Goal: Task Accomplishment & Management: Complete application form

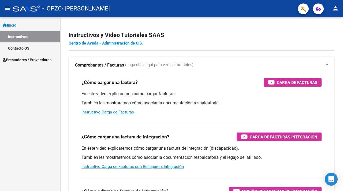
click at [41, 60] on span "Prestadores / Proveedores" at bounding box center [27, 60] width 49 height 6
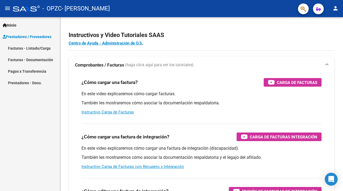
click at [41, 48] on link "Facturas - Listado/Carga" at bounding box center [30, 48] width 60 height 12
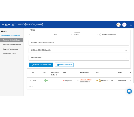
scroll to position [0, 12]
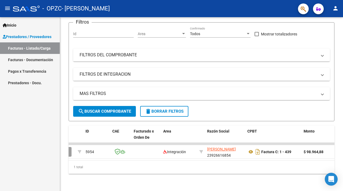
click at [215, 6] on div "- OPZC - [PERSON_NAME]" at bounding box center [153, 9] width 281 height 12
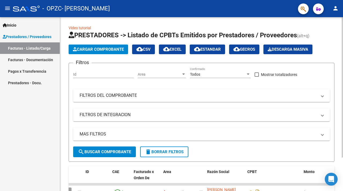
scroll to position [0, 0]
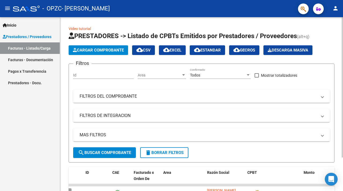
click at [86, 50] on span "Cargar Comprobante" at bounding box center [98, 50] width 51 height 5
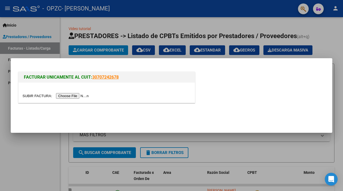
click at [65, 95] on input "file" at bounding box center [56, 96] width 68 height 6
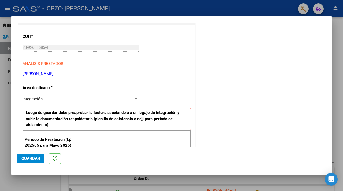
scroll to position [65, 0]
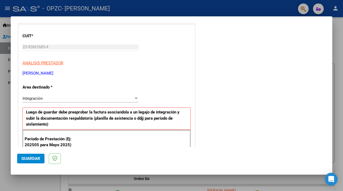
click at [137, 97] on div at bounding box center [136, 98] width 5 height 4
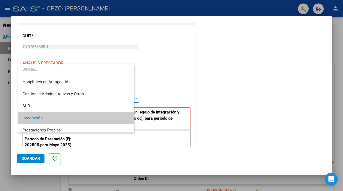
scroll to position [20, 0]
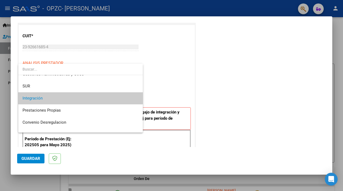
click at [116, 100] on span "Integración" at bounding box center [80, 98] width 116 height 12
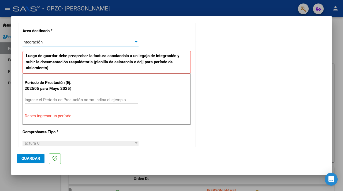
scroll to position [151, 0]
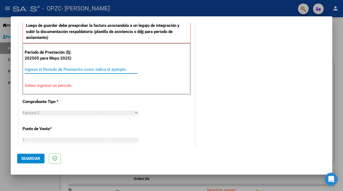
click at [56, 69] on input "Ingrese el Período de Prestación como indica el ejemplo" at bounding box center [81, 69] width 113 height 5
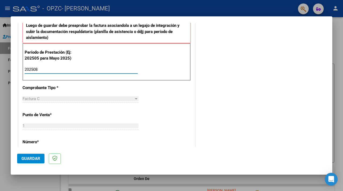
type input "202508"
click at [49, 98] on div "Factura C" at bounding box center [77, 98] width 111 height 5
click at [135, 98] on div at bounding box center [136, 98] width 5 height 4
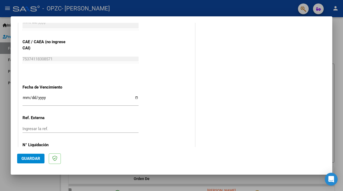
scroll to position [338, 0]
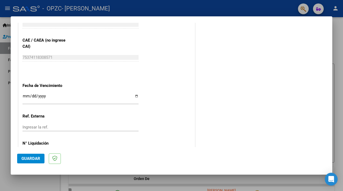
click at [136, 95] on input "Ingresar la fecha" at bounding box center [80, 98] width 116 height 9
type input "2025-09-24"
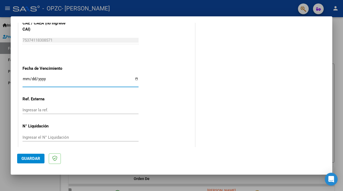
scroll to position [358, 0]
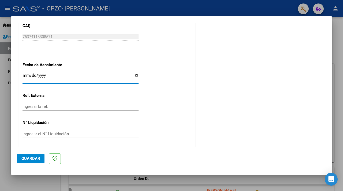
click at [35, 157] on span "Guardar" at bounding box center [30, 158] width 19 height 5
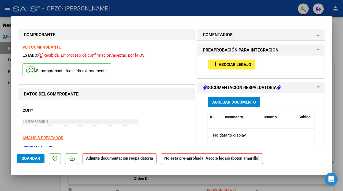
scroll to position [0, 0]
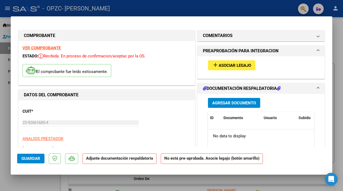
click at [229, 64] on span "Asociar Legajo" at bounding box center [234, 65] width 32 height 5
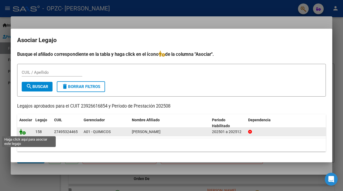
click at [24, 131] on icon at bounding box center [22, 131] width 6 height 6
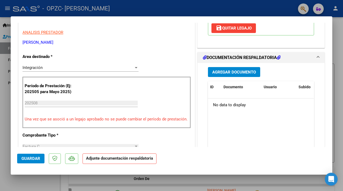
scroll to position [109, 0]
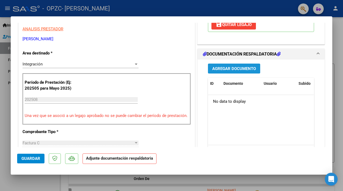
click at [229, 70] on span "Agregar Documento" at bounding box center [234, 68] width 44 height 5
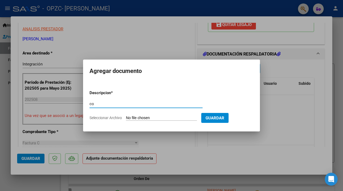
type input "c"
type input "CONSTANCIA DE CUIT"
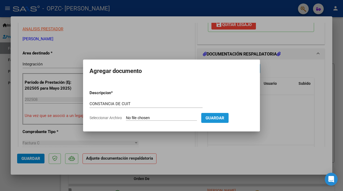
click at [219, 119] on span "Guardar" at bounding box center [214, 117] width 19 height 5
click at [173, 119] on input "Seleccionar Archivo" at bounding box center [161, 117] width 71 height 5
type input "C:\fakepath\AFIP - Administración Federal de Ingresos Públicos.pdf"
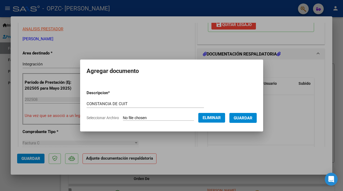
click at [244, 118] on span "Guardar" at bounding box center [242, 117] width 19 height 5
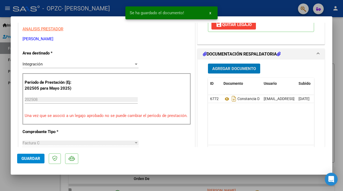
click at [246, 69] on span "Agregar Documento" at bounding box center [234, 68] width 44 height 5
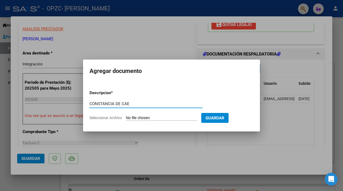
type input "CONSTANCIA DE CAE"
click at [158, 118] on input "Seleccionar Archivo" at bounding box center [161, 117] width 71 height 5
type input "C:\fakepath\Constancia de Cae.docx"
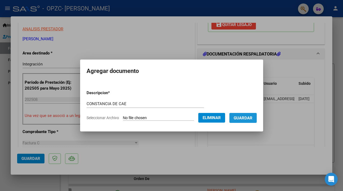
click at [244, 120] on button "Guardar" at bounding box center [242, 118] width 27 height 10
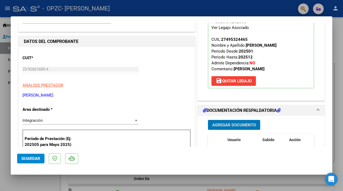
scroll to position [54, 0]
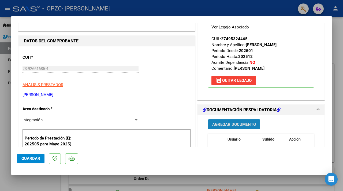
click at [223, 125] on span "Agregar Documento" at bounding box center [234, 124] width 44 height 5
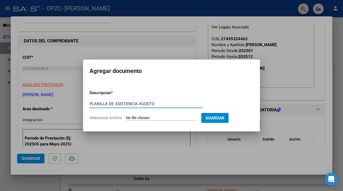
type input "PLANILLA DE ASISTENCIA AGOSTO"
click at [160, 119] on input "Seleccionar Archivo" at bounding box center [161, 117] width 71 height 5
type input "C:\fakepath\Agosto asistencia Martinez.pdf"
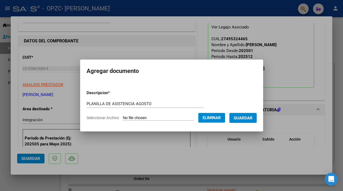
click at [235, 119] on button "Guardar" at bounding box center [242, 118] width 27 height 10
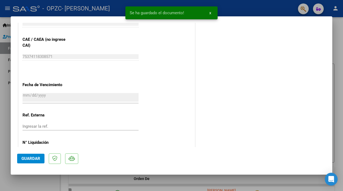
scroll to position [360, 0]
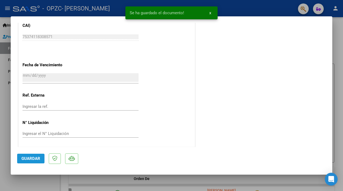
click at [41, 157] on button "Guardar" at bounding box center [30, 158] width 27 height 10
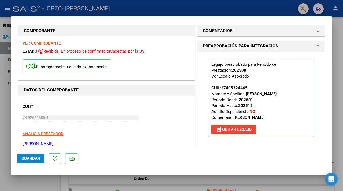
scroll to position [0, 0]
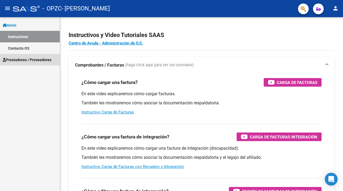
click at [46, 60] on span "Prestadores / Proveedores" at bounding box center [27, 60] width 49 height 6
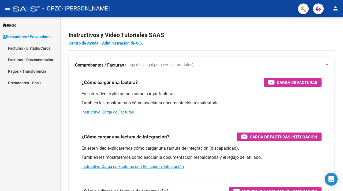
click at [46, 59] on link "Facturas - Documentación" at bounding box center [30, 60] width 60 height 12
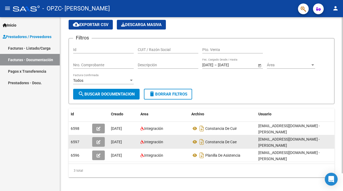
click at [99, 140] on icon "button" at bounding box center [98, 142] width 4 height 4
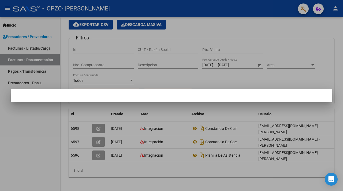
click at [195, 142] on div at bounding box center [171, 95] width 343 height 191
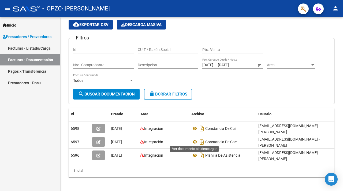
scroll to position [20, 0]
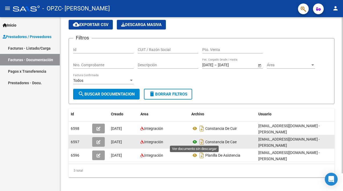
click at [195, 140] on icon at bounding box center [194, 141] width 7 height 6
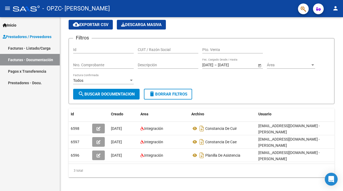
click at [290, 12] on div "- OPZC - [PERSON_NAME]" at bounding box center [153, 9] width 281 height 12
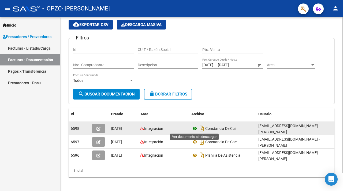
click at [195, 127] on icon at bounding box center [194, 128] width 7 height 6
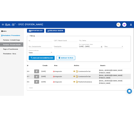
scroll to position [0, 0]
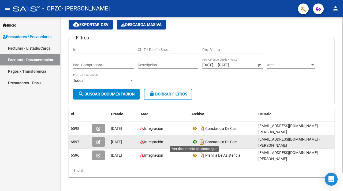
click at [195, 141] on icon at bounding box center [194, 141] width 7 height 6
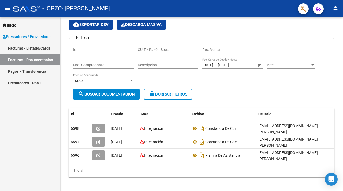
click at [280, 7] on div "- OPZC - [PERSON_NAME]" at bounding box center [153, 9] width 281 height 12
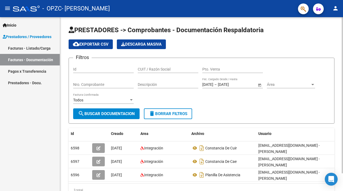
scroll to position [20, 0]
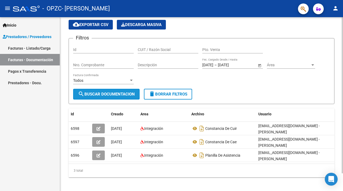
click at [127, 92] on span "search Buscar Documentacion" at bounding box center [106, 94] width 57 height 5
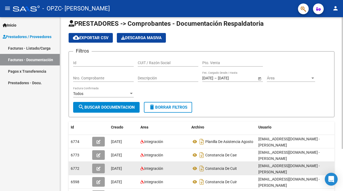
scroll to position [0, 0]
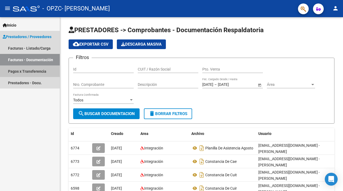
click at [41, 69] on link "Pagos x Transferencia" at bounding box center [30, 71] width 60 height 12
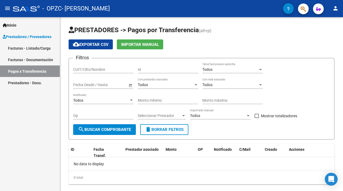
click at [41, 47] on link "Facturas - Listado/Carga" at bounding box center [30, 48] width 60 height 12
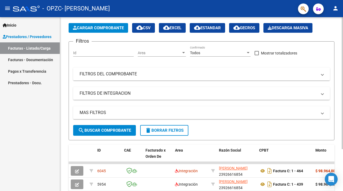
scroll to position [55, 0]
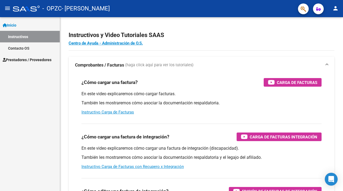
click at [26, 57] on span "Prestadores / Proveedores" at bounding box center [27, 60] width 49 height 6
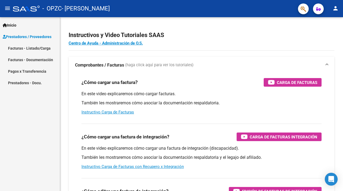
click at [37, 48] on link "Facturas - Listado/Carga" at bounding box center [30, 48] width 60 height 12
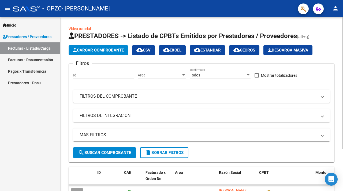
scroll to position [55, 0]
